Goal: Task Accomplishment & Management: Complete application form

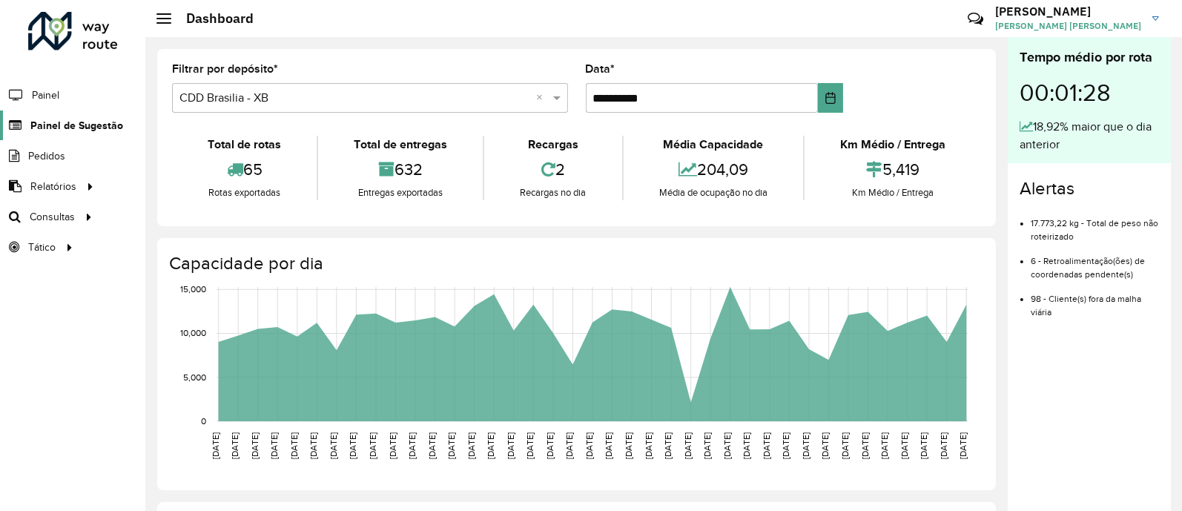
click at [76, 120] on span "Painel de Sugestão" at bounding box center [76, 126] width 93 height 16
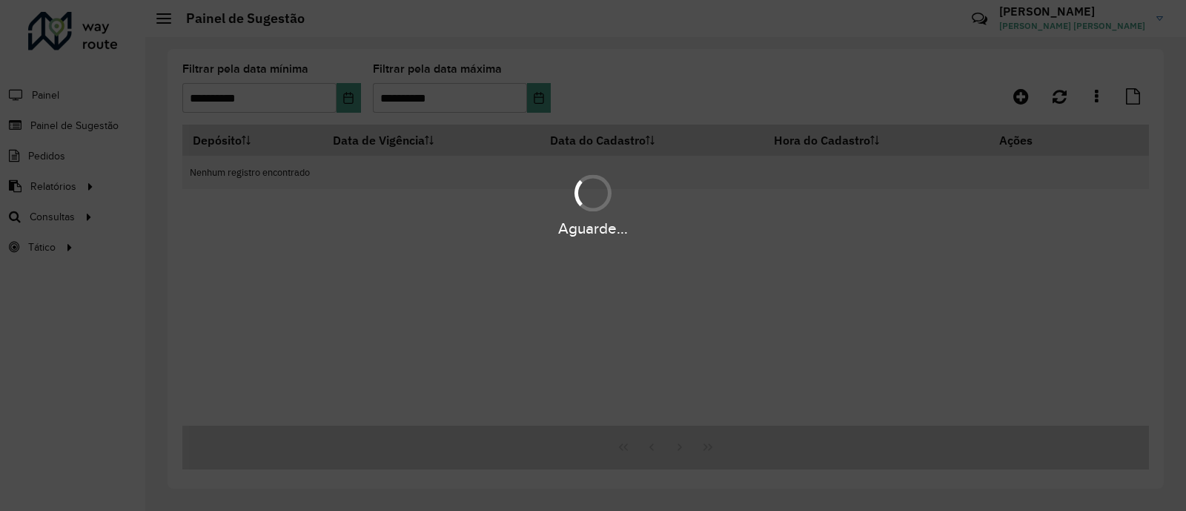
click at [1061, 104] on div "Aguarde..." at bounding box center [593, 255] width 1186 height 511
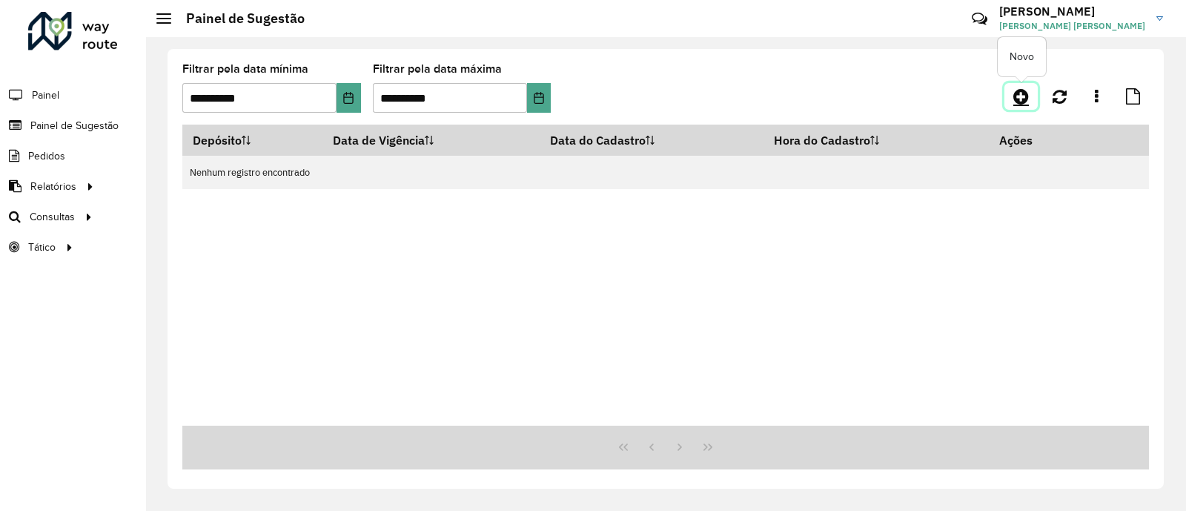
click at [1012, 96] on link at bounding box center [1021, 96] width 33 height 27
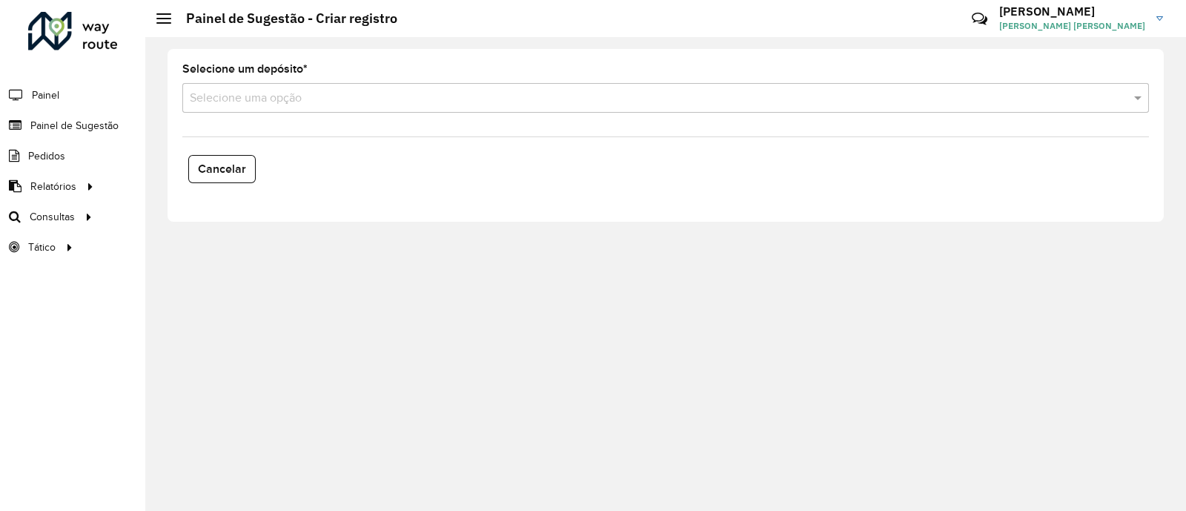
click at [317, 82] on div "Selecione um depósito * Selecione uma opção" at bounding box center [665, 88] width 967 height 49
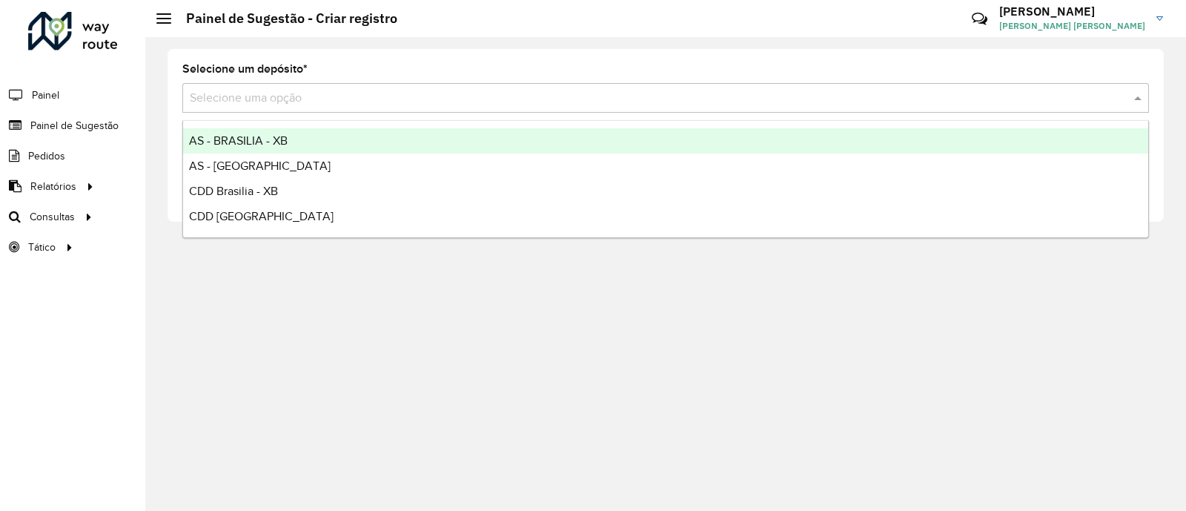
drag, startPoint x: 320, startPoint y: 101, endPoint x: 357, endPoint y: 104, distance: 37.2
click at [318, 102] on input "text" at bounding box center [651, 99] width 922 height 18
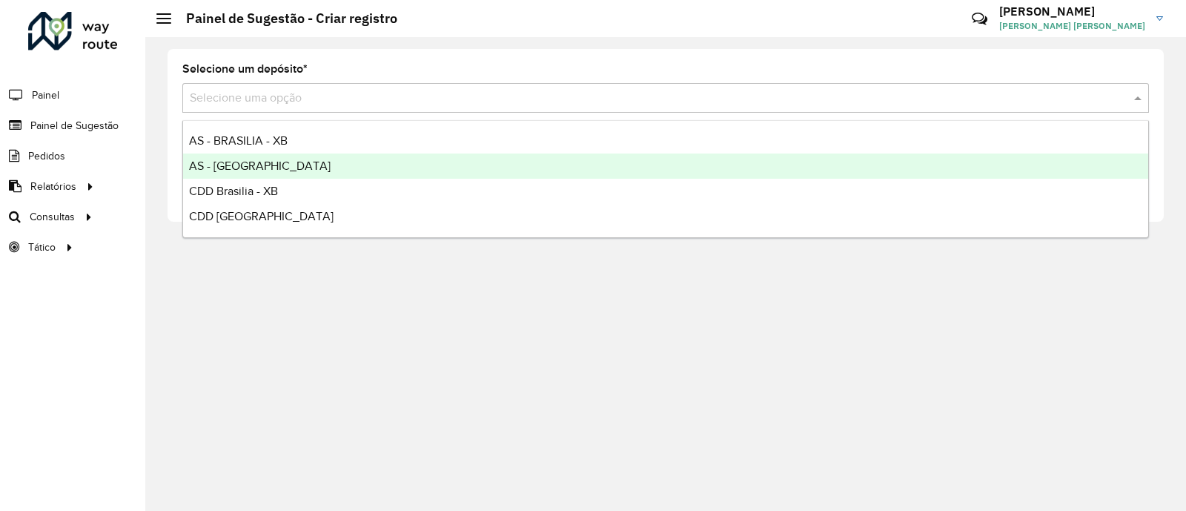
click at [295, 161] on span "AS - [GEOGRAPHIC_DATA]" at bounding box center [260, 165] width 142 height 13
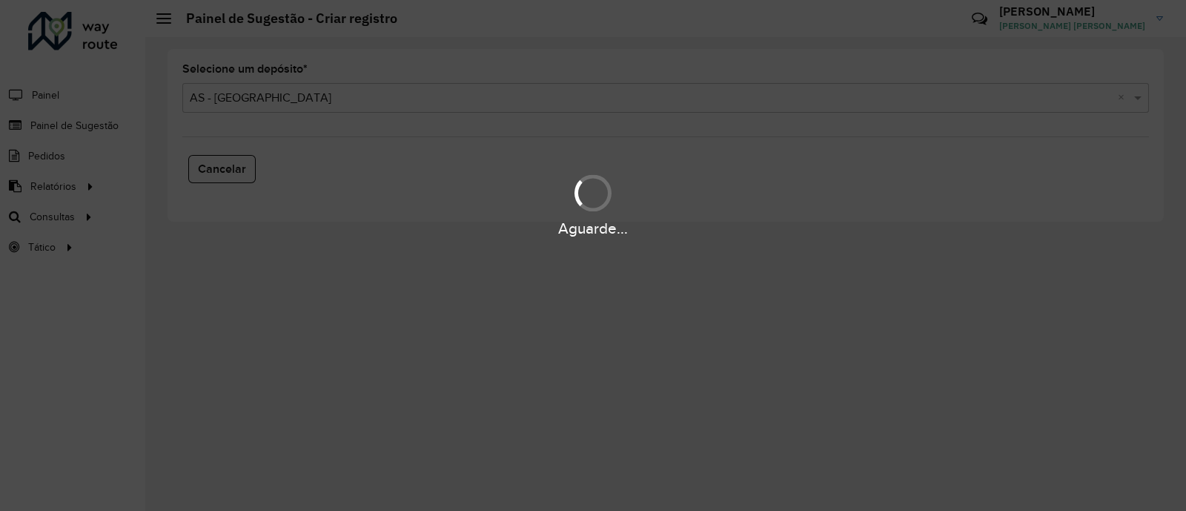
click at [357, 83] on div "Aguarde..." at bounding box center [593, 255] width 1186 height 511
click at [330, 99] on div "Aguarde..." at bounding box center [593, 255] width 1186 height 511
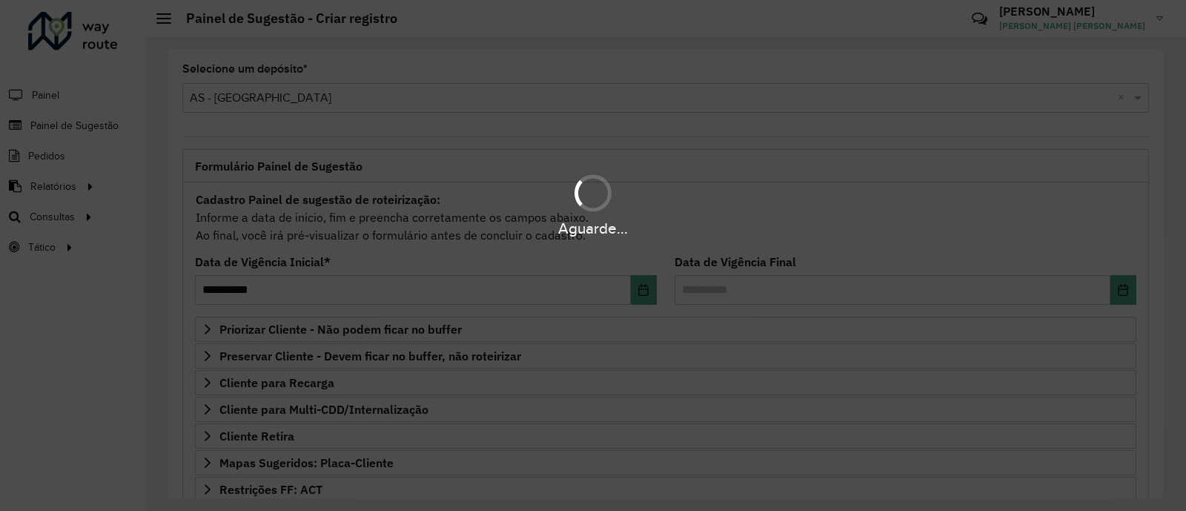
click at [330, 99] on div "Aguarde..." at bounding box center [593, 255] width 1186 height 511
click at [322, 99] on div "Aguarde..." at bounding box center [593, 255] width 1186 height 511
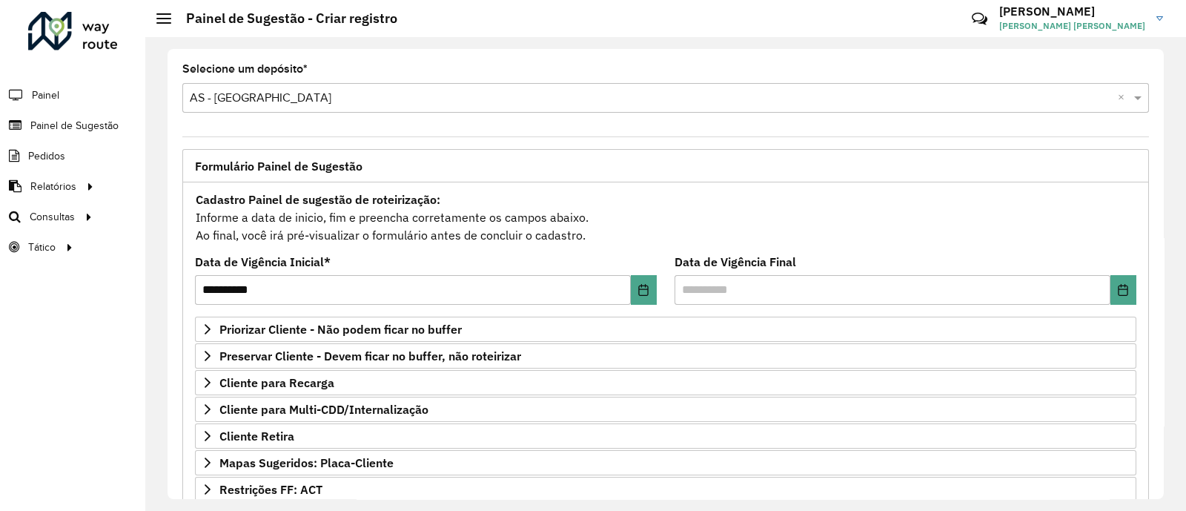
click at [319, 90] on input "text" at bounding box center [651, 99] width 922 height 18
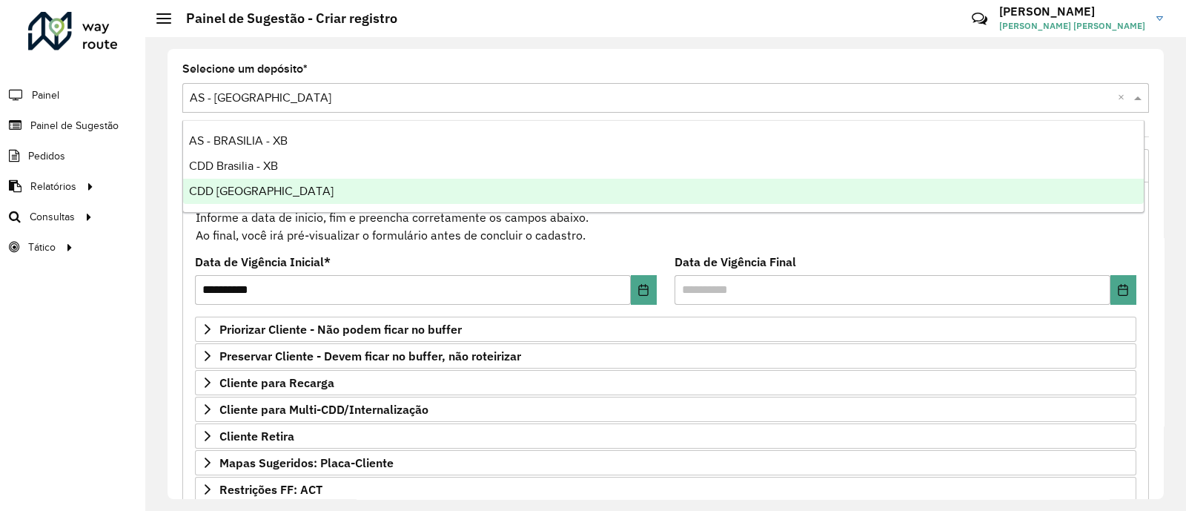
click at [278, 196] on span "CDD [GEOGRAPHIC_DATA]" at bounding box center [261, 191] width 145 height 13
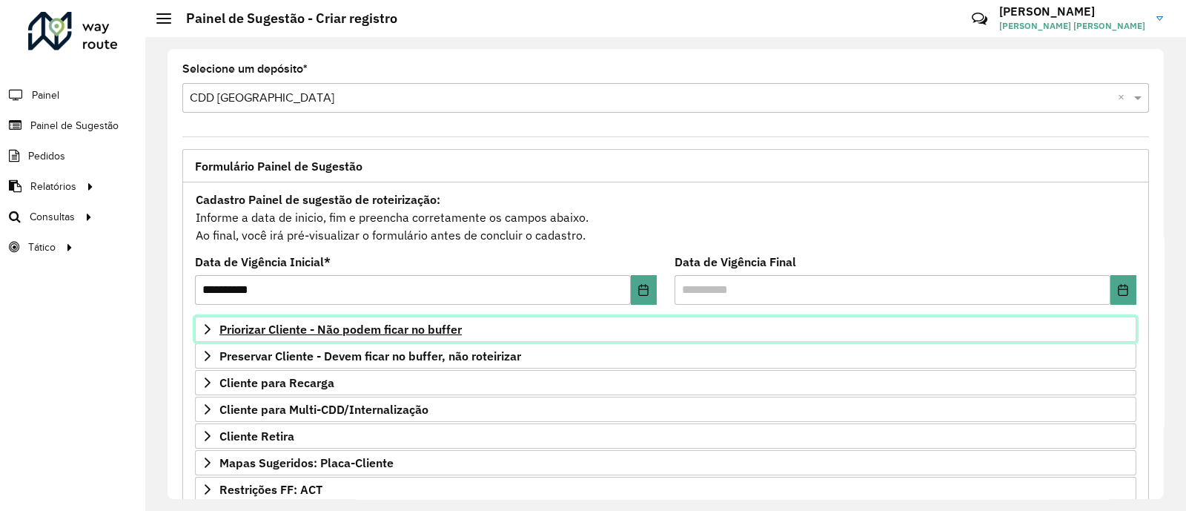
click at [282, 328] on span "Priorizar Cliente - Não podem ficar no buffer" at bounding box center [340, 329] width 242 height 12
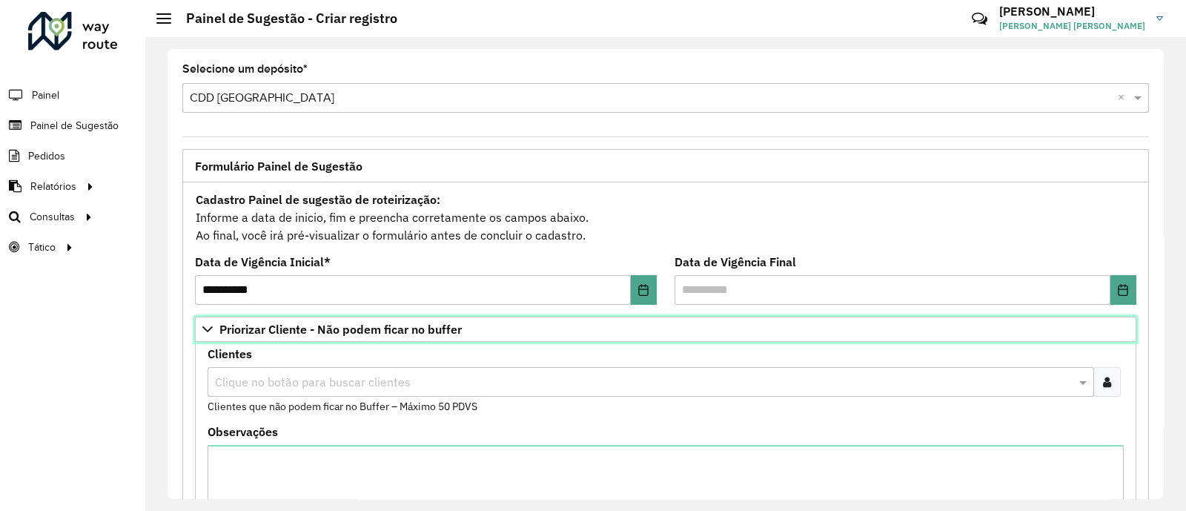
scroll to position [185, 0]
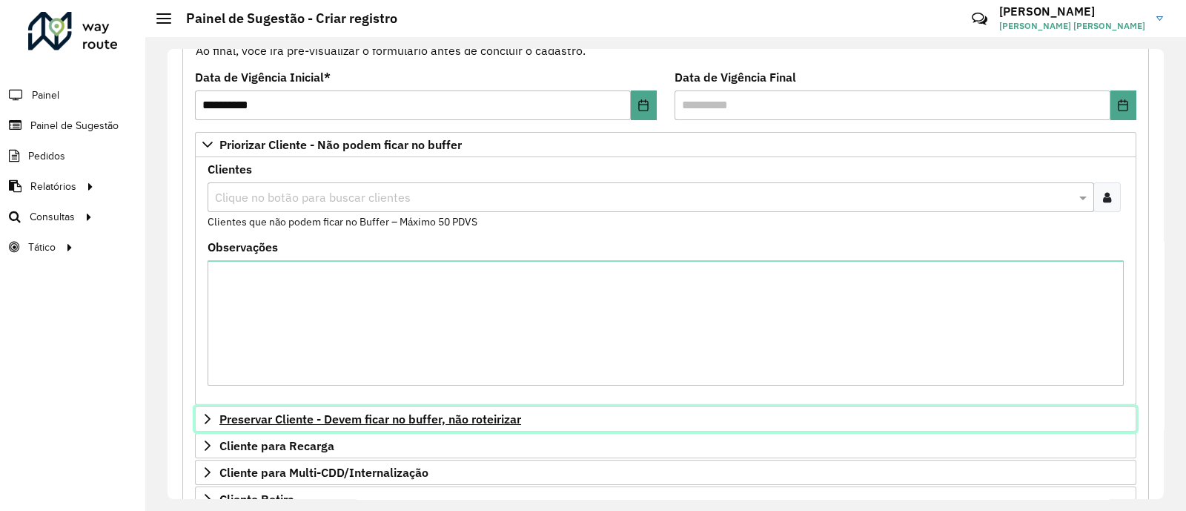
click at [317, 413] on span "Preservar Cliente - Devem ficar no buffer, não roteirizar" at bounding box center [370, 419] width 302 height 12
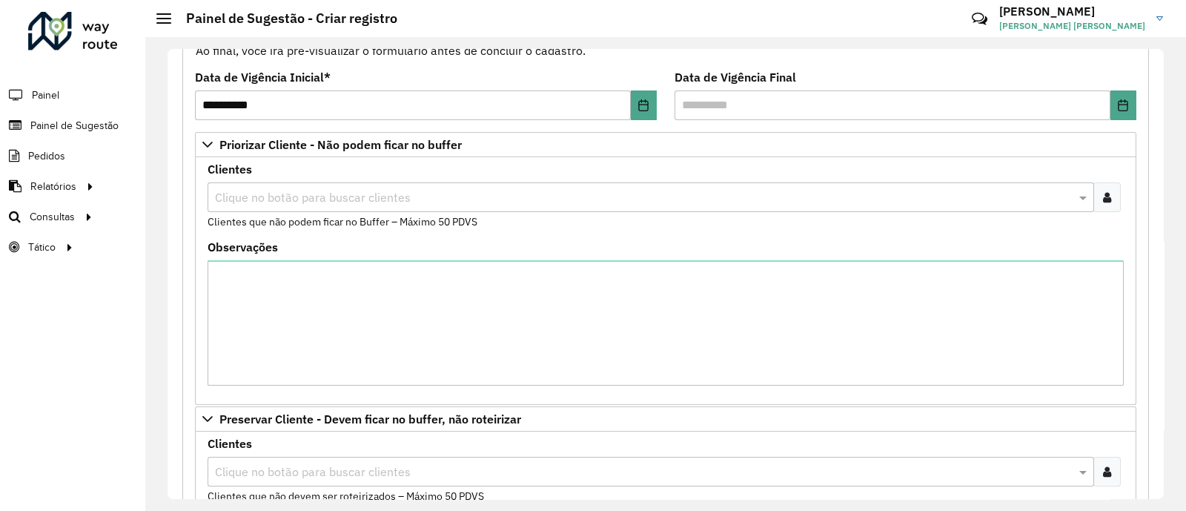
click at [267, 469] on input "text" at bounding box center [643, 472] width 864 height 18
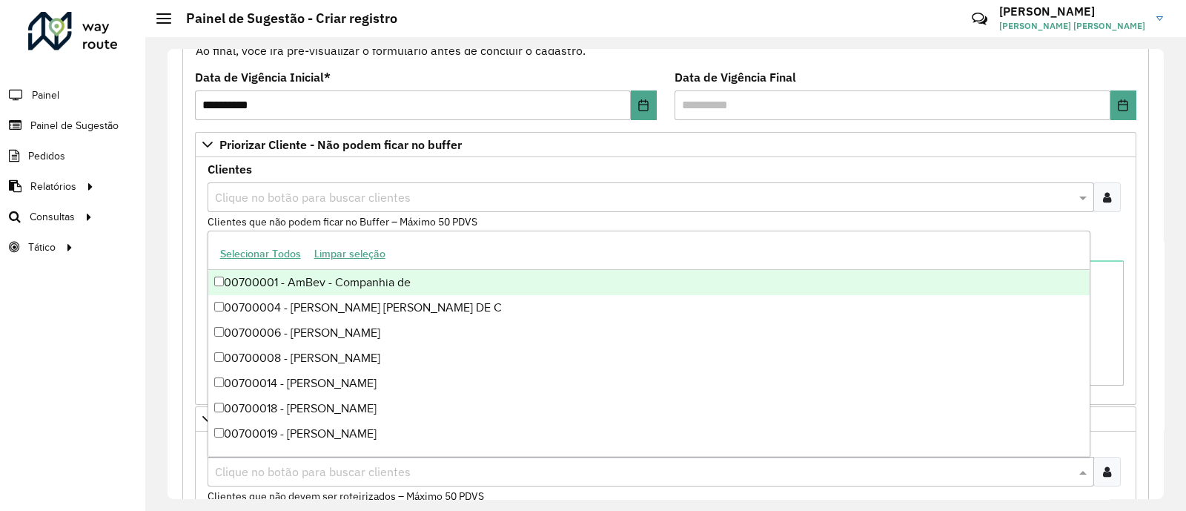
paste input "****"
type input "****"
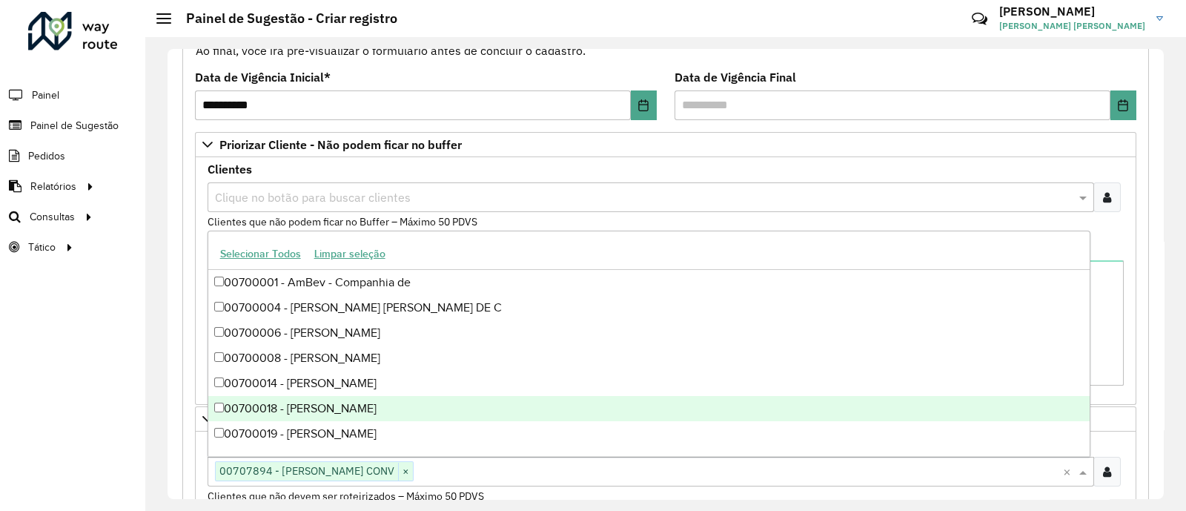
click at [187, 380] on div "**********" at bounding box center [665, 502] width 967 height 1008
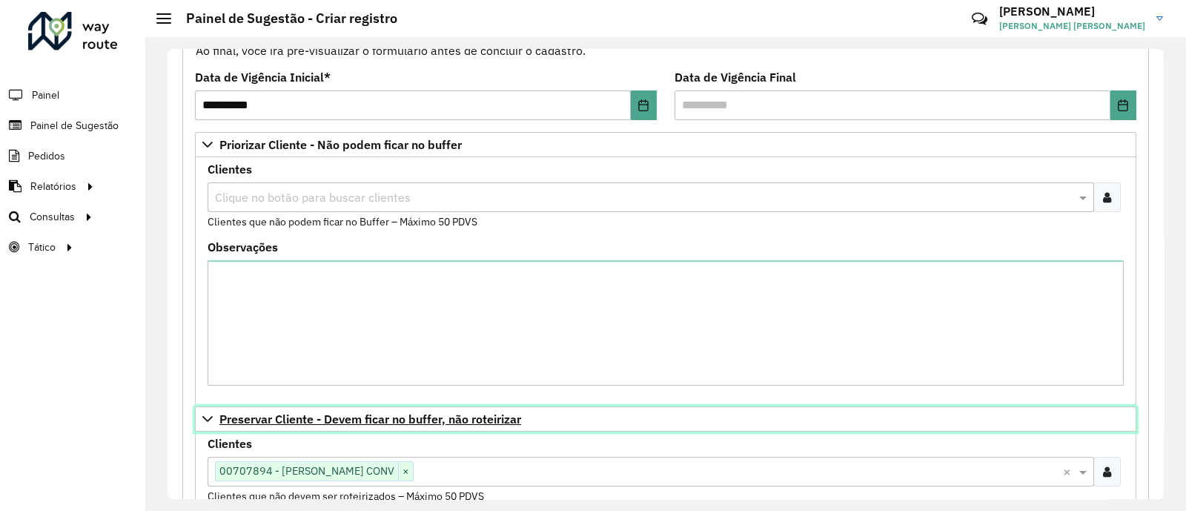
click at [253, 415] on span "Preservar Cliente - Devem ficar no buffer, não roteirizar" at bounding box center [370, 419] width 302 height 12
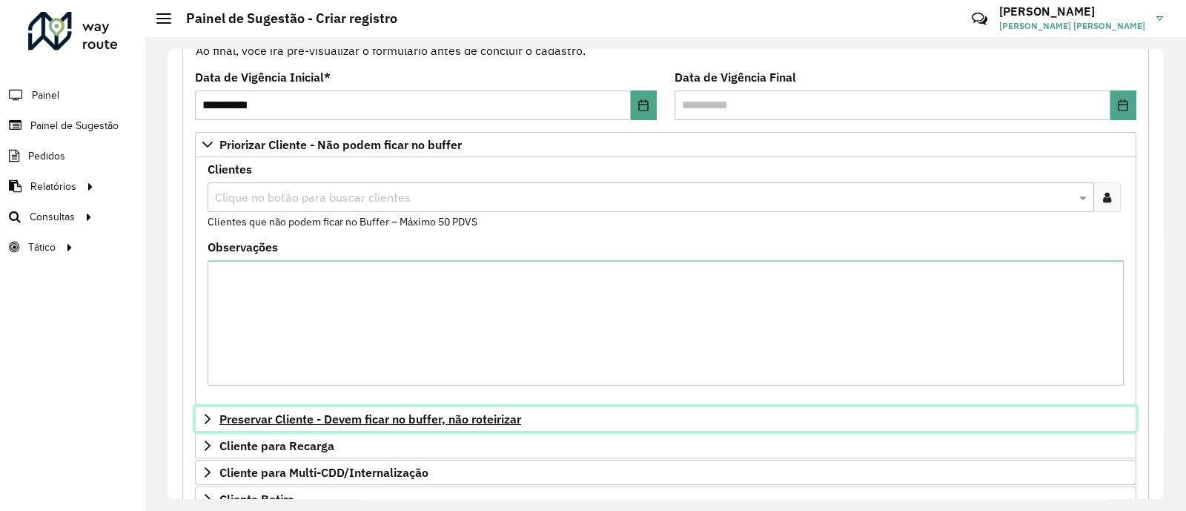
click at [342, 415] on span "Preservar Cliente - Devem ficar no buffer, não roteirizar" at bounding box center [370, 419] width 302 height 12
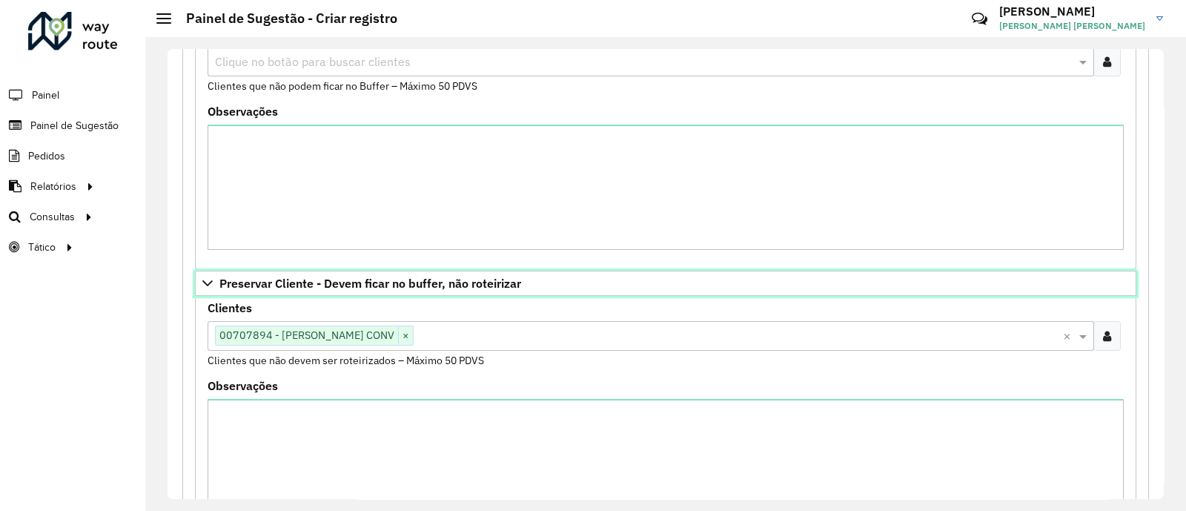
scroll to position [370, 0]
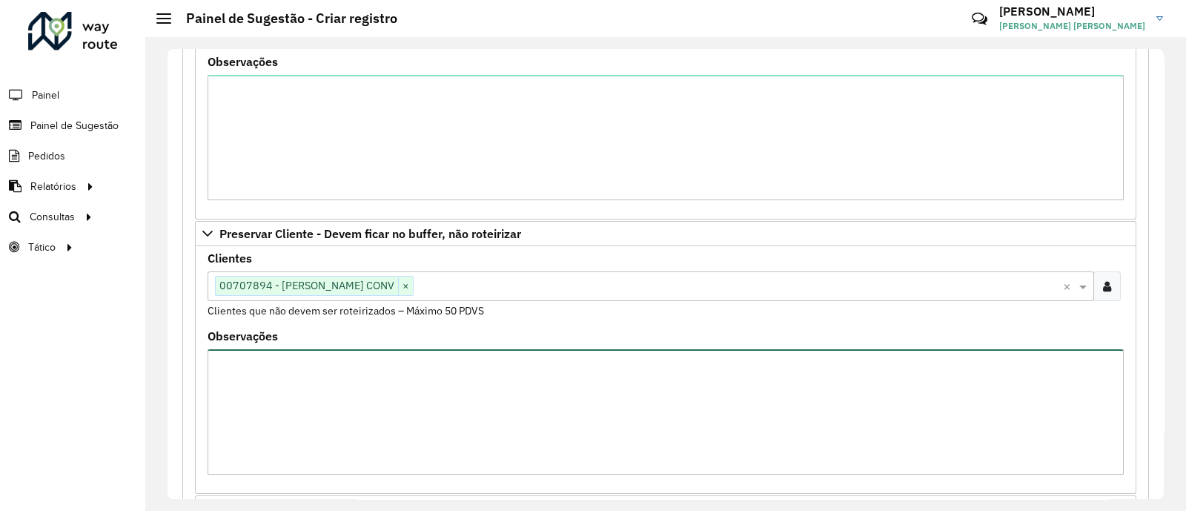
click at [387, 402] on textarea "Observações" at bounding box center [666, 411] width 916 height 125
type textarea "*"
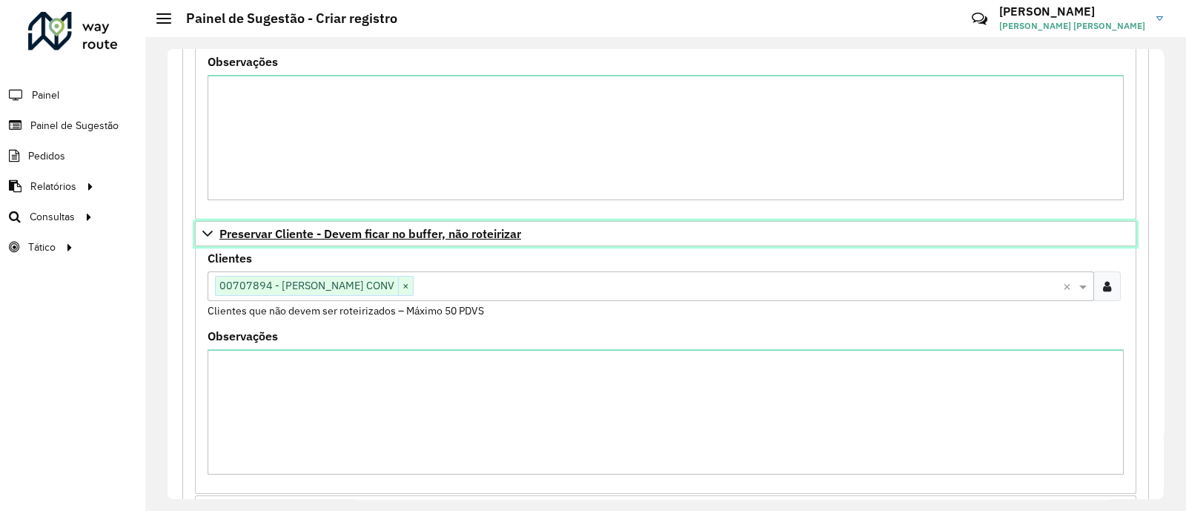
click at [281, 233] on span "Preservar Cliente - Devem ficar no buffer, não roteirizar" at bounding box center [370, 234] width 302 height 12
